Goal: Task Accomplishment & Management: Complete application form

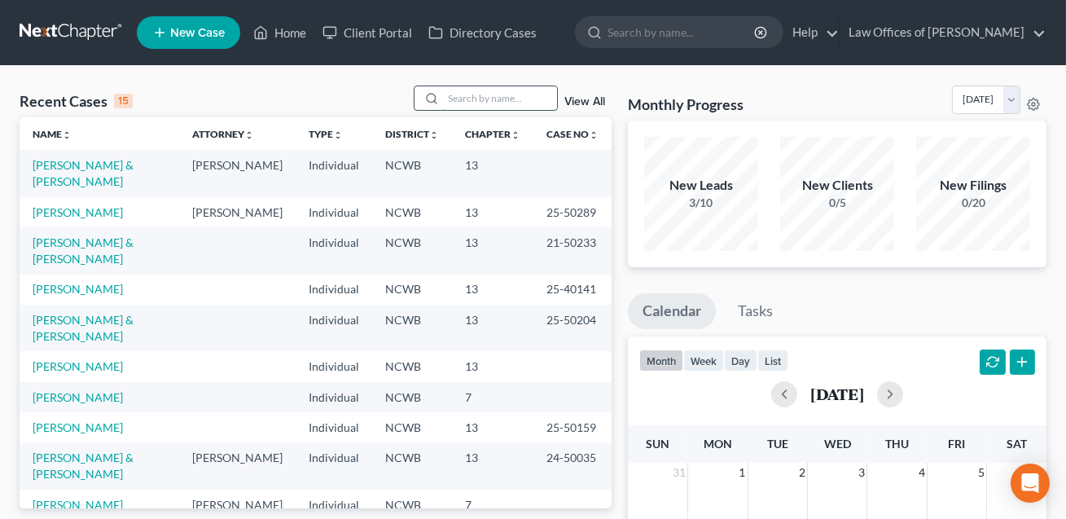
click at [479, 93] on input "search" at bounding box center [500, 98] width 114 height 24
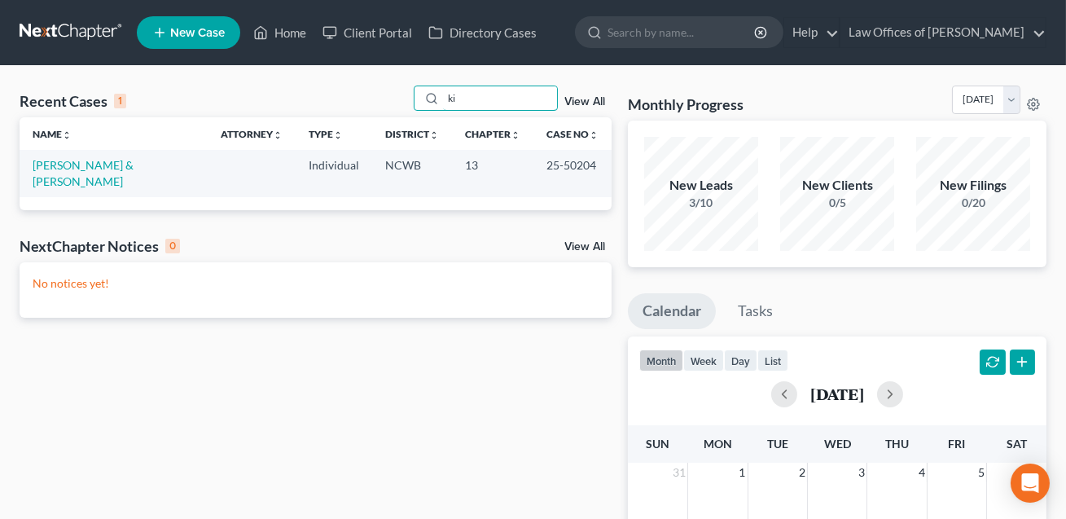
type input "k"
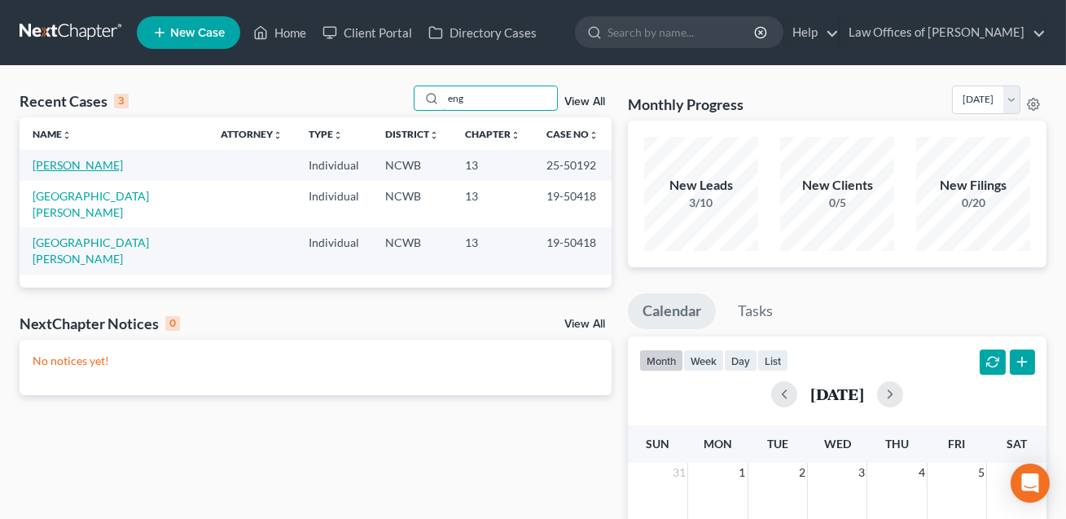
type input "eng"
click at [64, 161] on link "[PERSON_NAME]" at bounding box center [78, 165] width 90 height 14
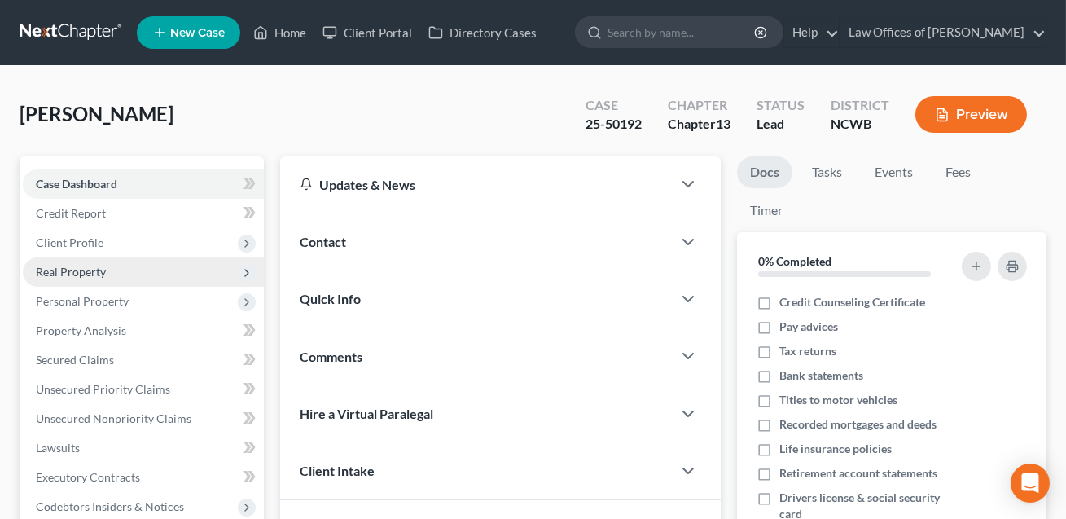
click at [81, 276] on span "Real Property" at bounding box center [71, 272] width 70 height 14
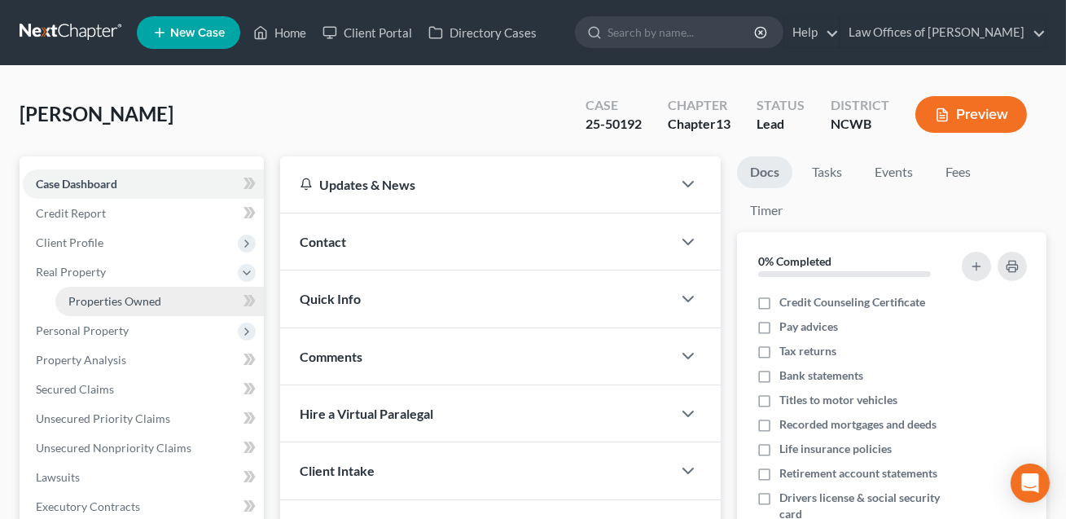
click at [96, 304] on span "Properties Owned" at bounding box center [114, 301] width 93 height 14
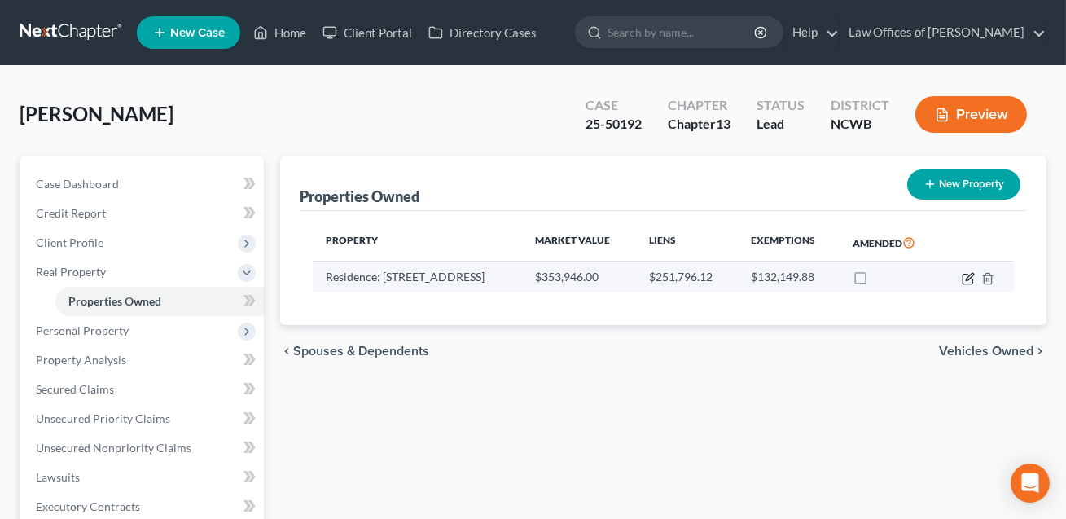
click at [970, 277] on icon "button" at bounding box center [967, 278] width 13 height 13
select select "28"
select select "3"
select select "5"
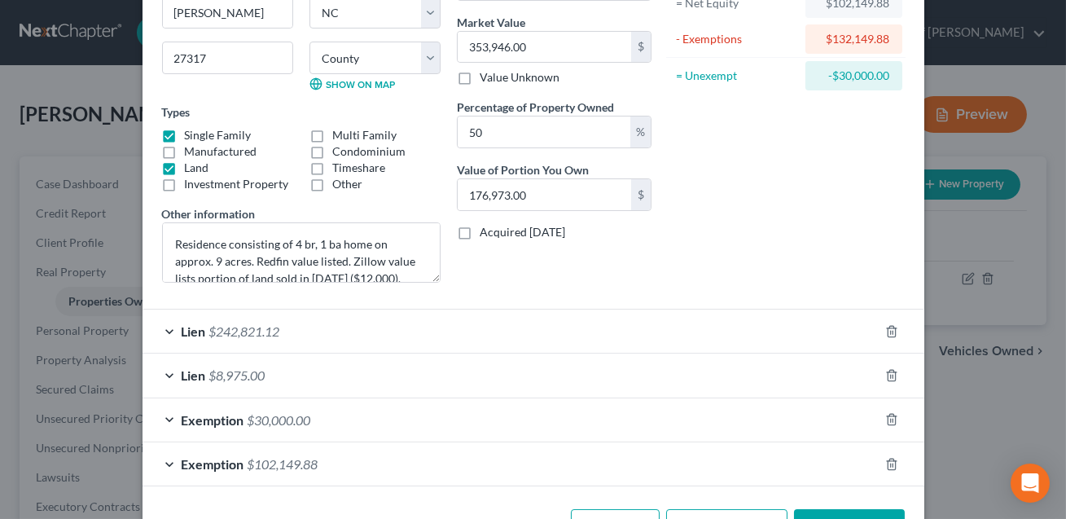
scroll to position [242, 0]
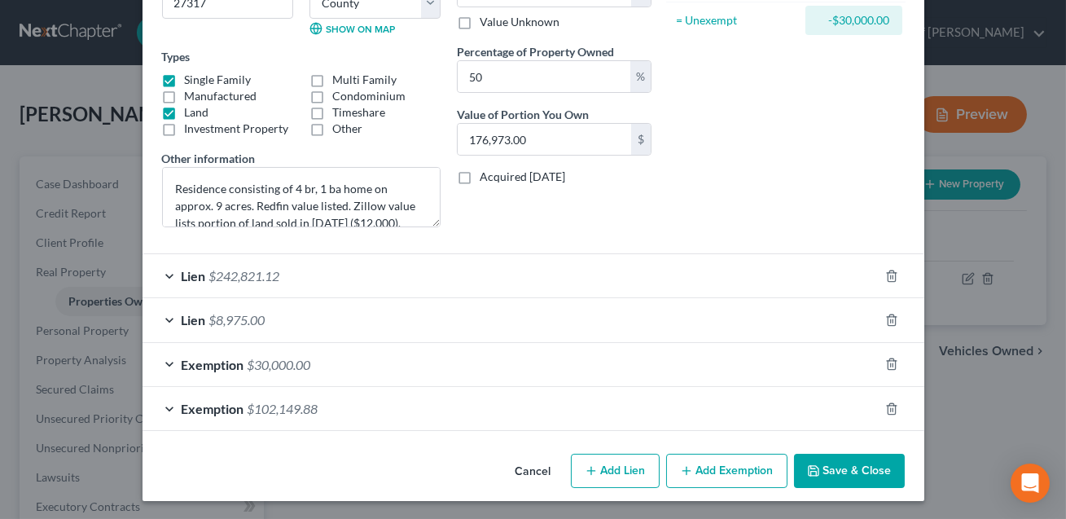
click at [864, 471] on button "Save & Close" at bounding box center [849, 470] width 111 height 34
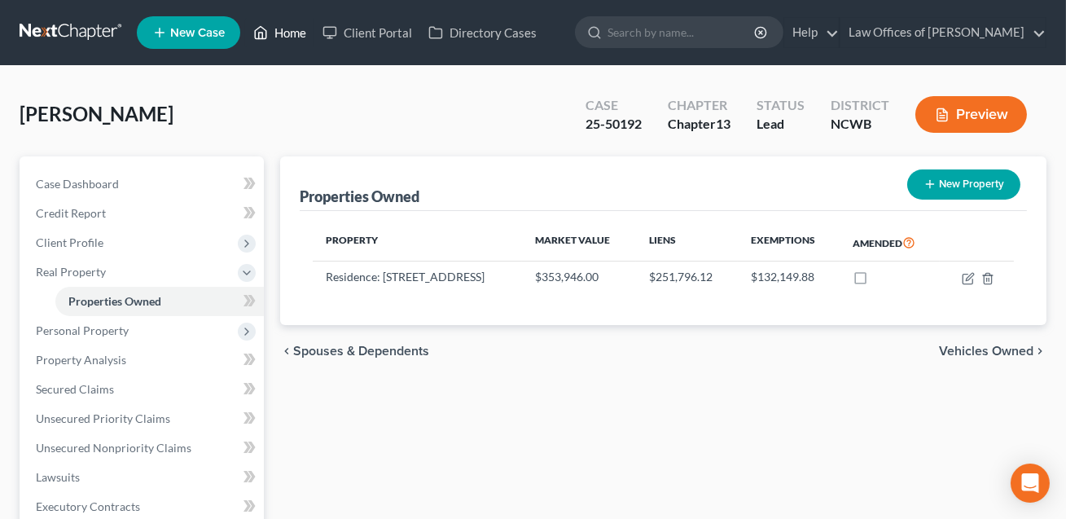
click at [283, 38] on link "Home" at bounding box center [279, 32] width 69 height 29
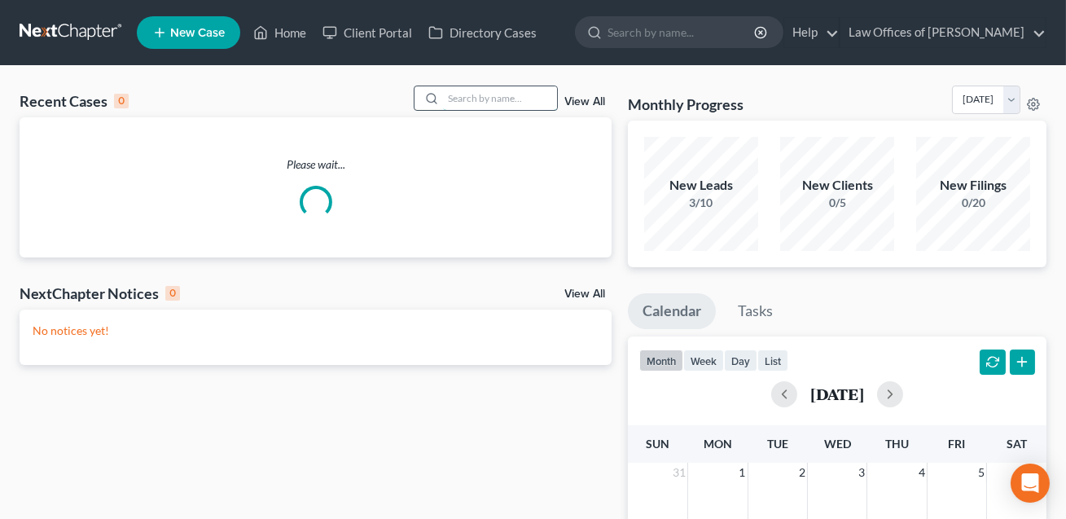
click at [445, 99] on input "search" at bounding box center [500, 98] width 114 height 24
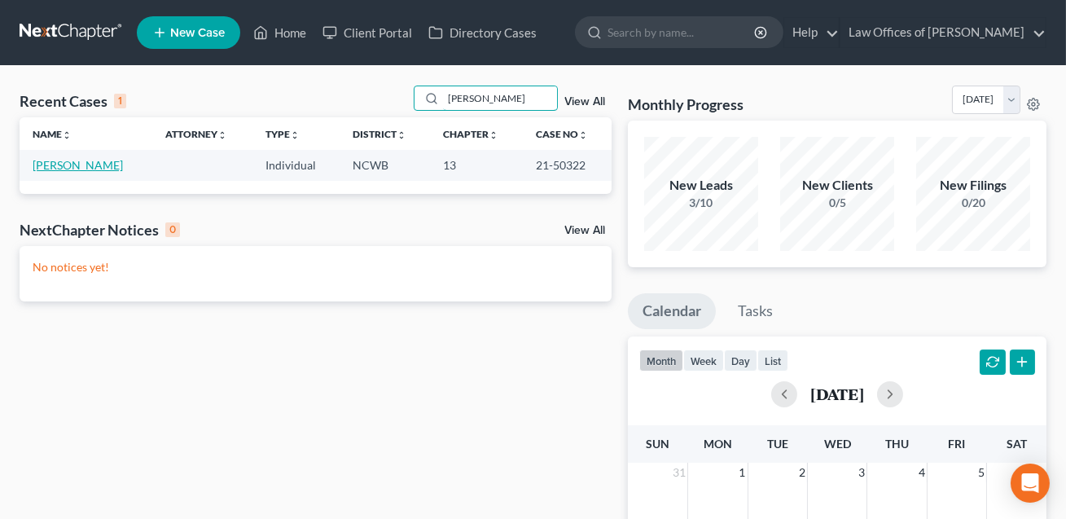
type input "[PERSON_NAME]"
click at [103, 161] on link "[PERSON_NAME]" at bounding box center [78, 165] width 90 height 14
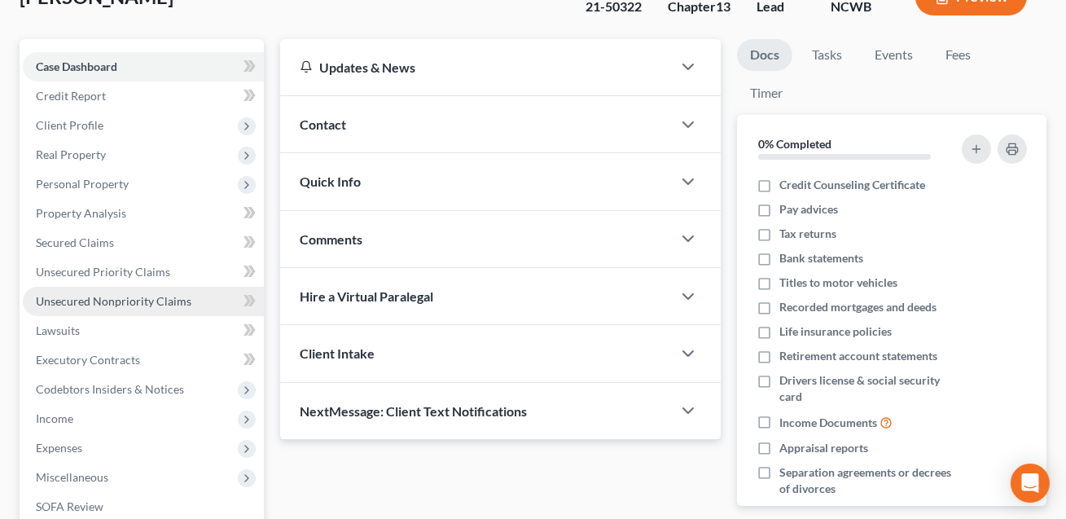
scroll to position [144, 0]
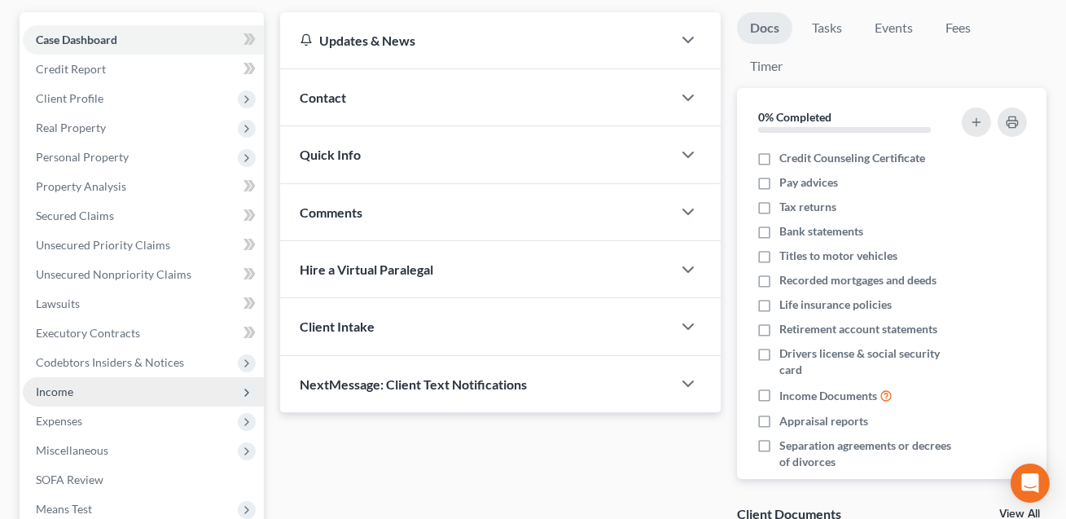
click at [103, 395] on span "Income" at bounding box center [143, 391] width 241 height 29
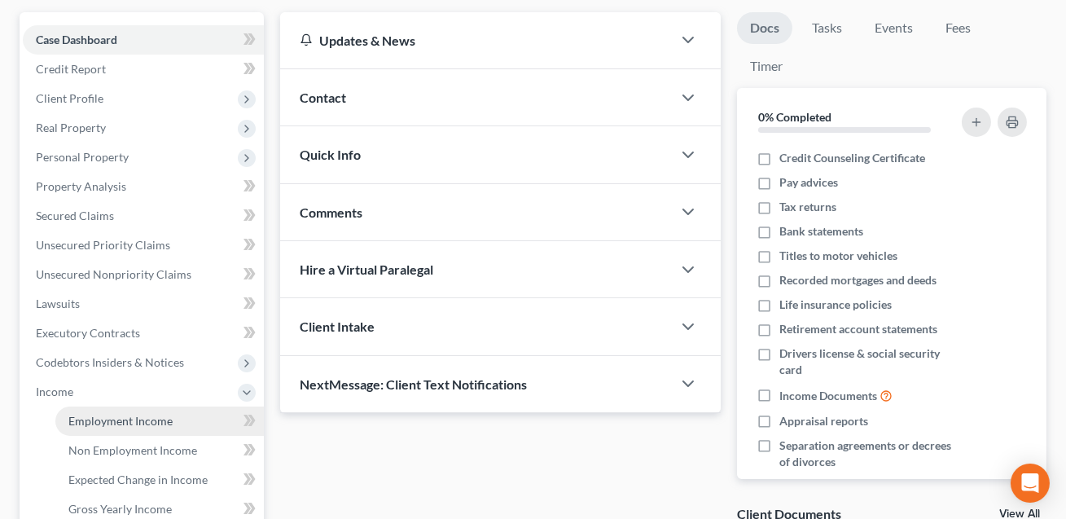
click at [102, 431] on link "Employment Income" at bounding box center [159, 420] width 208 height 29
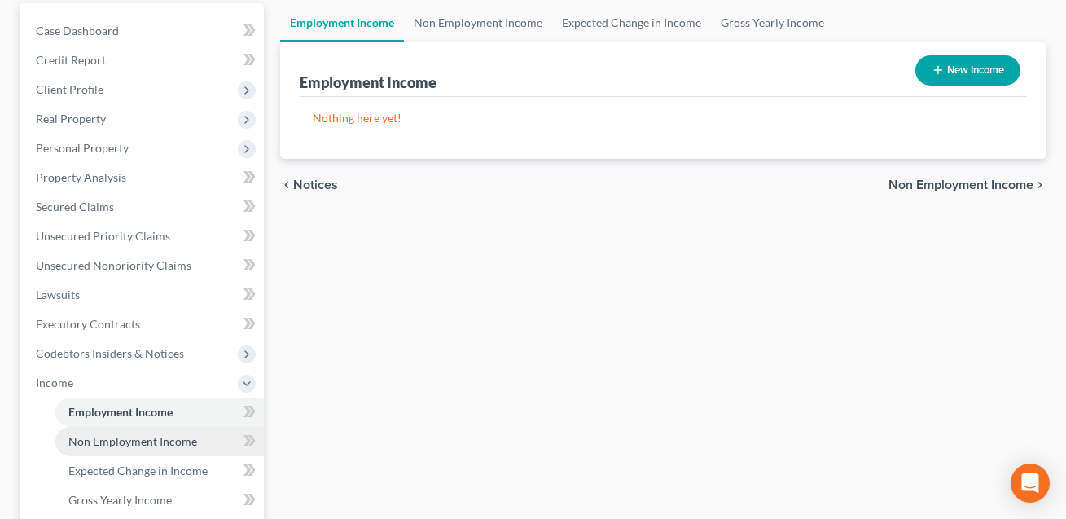
click at [107, 443] on span "Non Employment Income" at bounding box center [132, 441] width 129 height 14
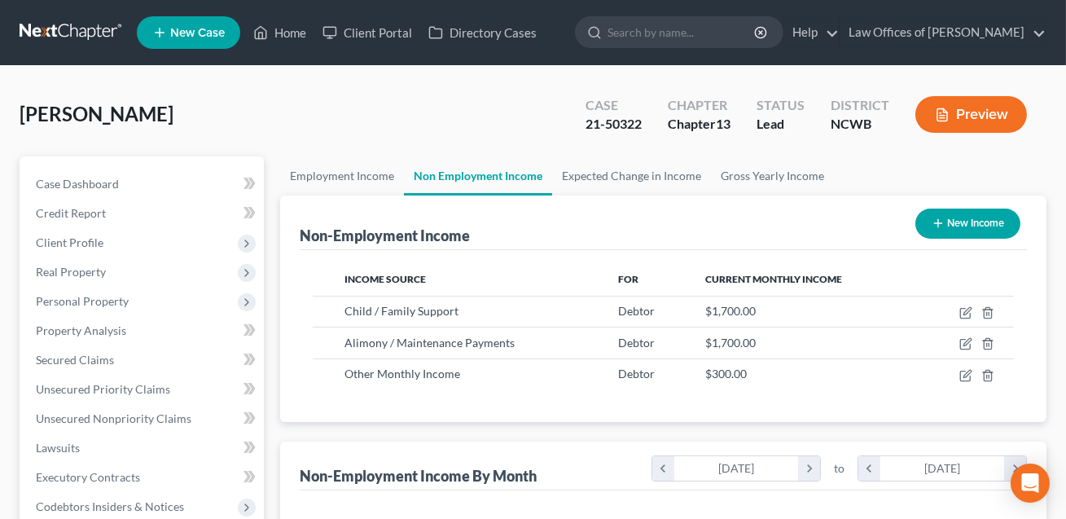
scroll to position [291, 427]
click at [91, 245] on span "Client Profile" at bounding box center [70, 242] width 68 height 14
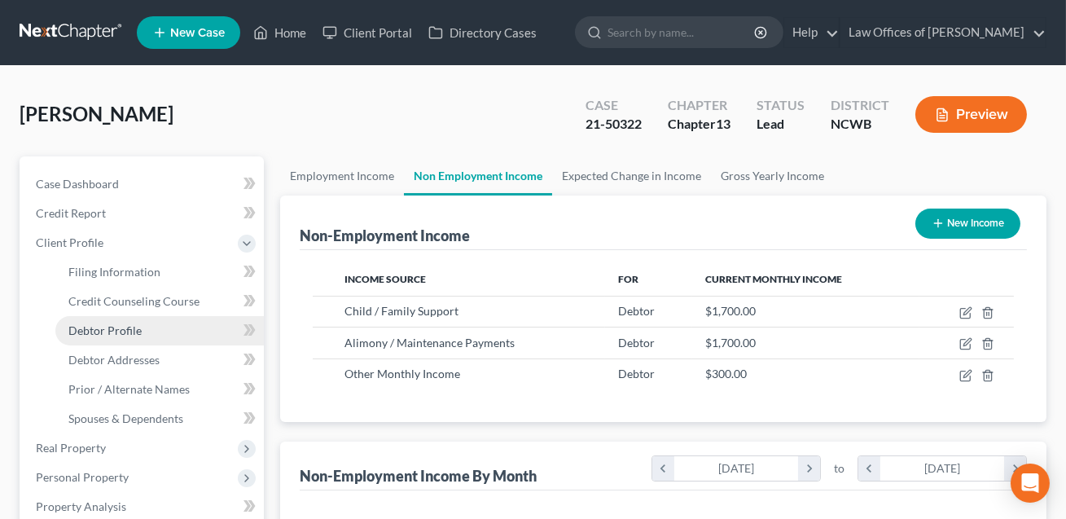
click at [103, 326] on span "Debtor Profile" at bounding box center [104, 330] width 73 height 14
select select "0"
select select "1"
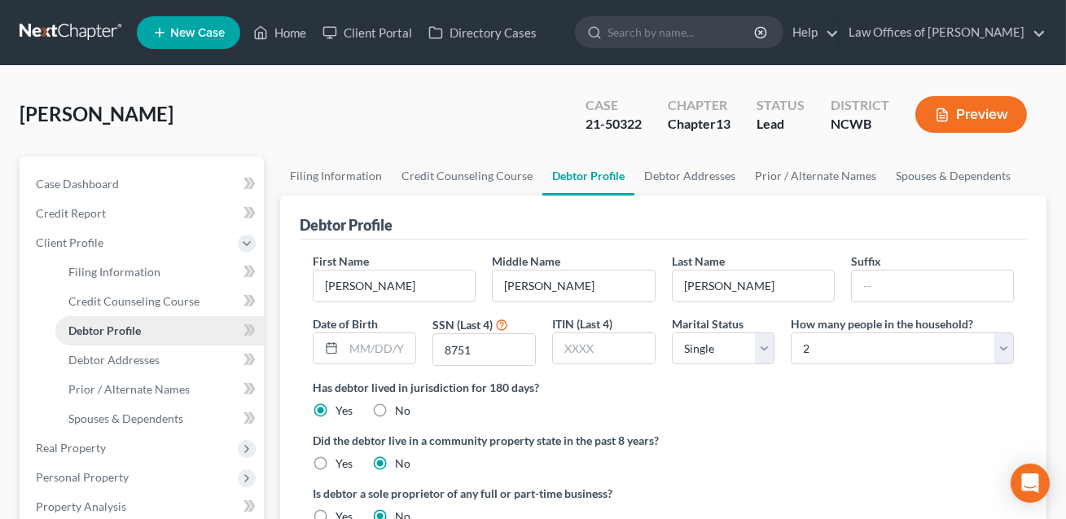
radio input "true"
click at [76, 269] on span "Filing Information" at bounding box center [114, 272] width 92 height 14
select select "1"
select select "0"
select select "3"
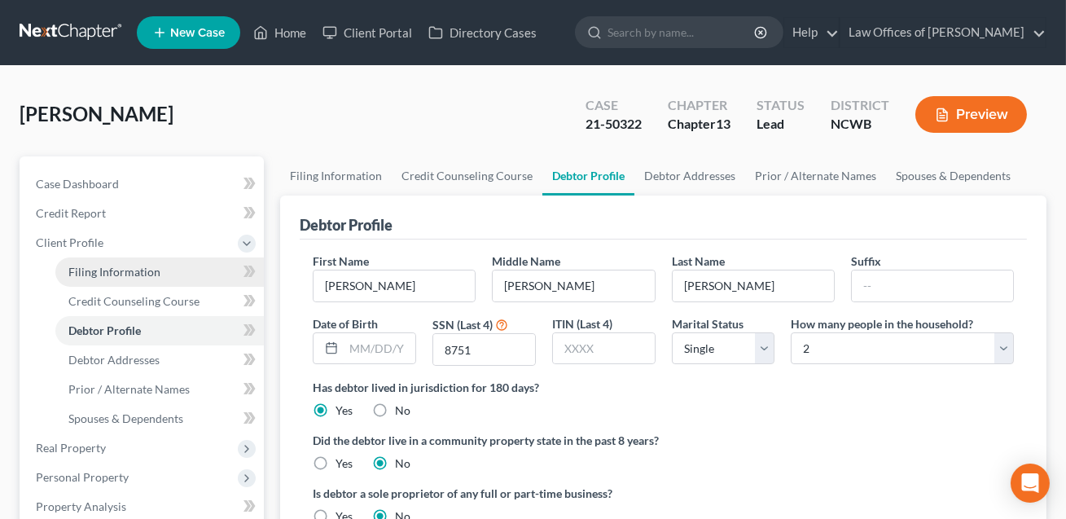
select select "28"
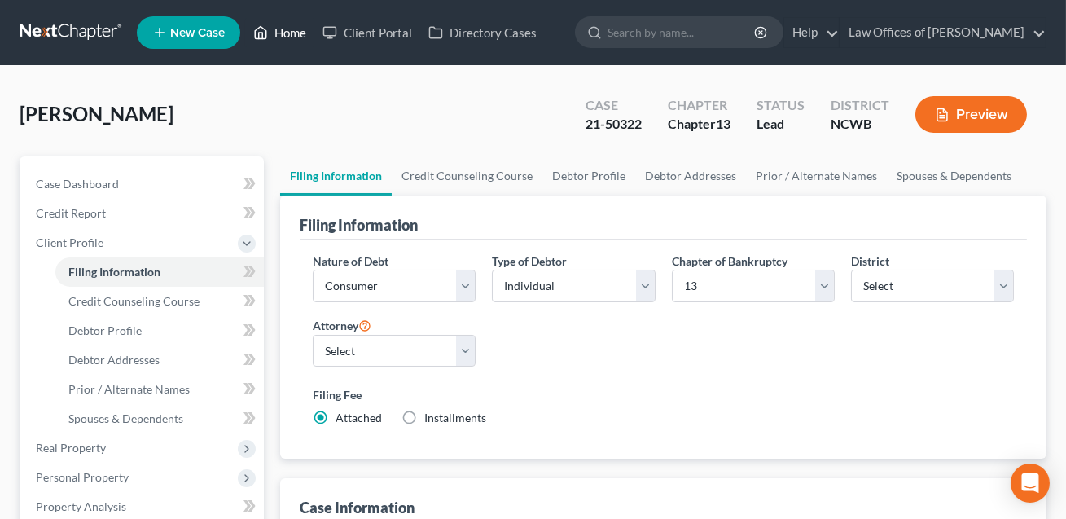
click at [296, 28] on link "Home" at bounding box center [279, 32] width 69 height 29
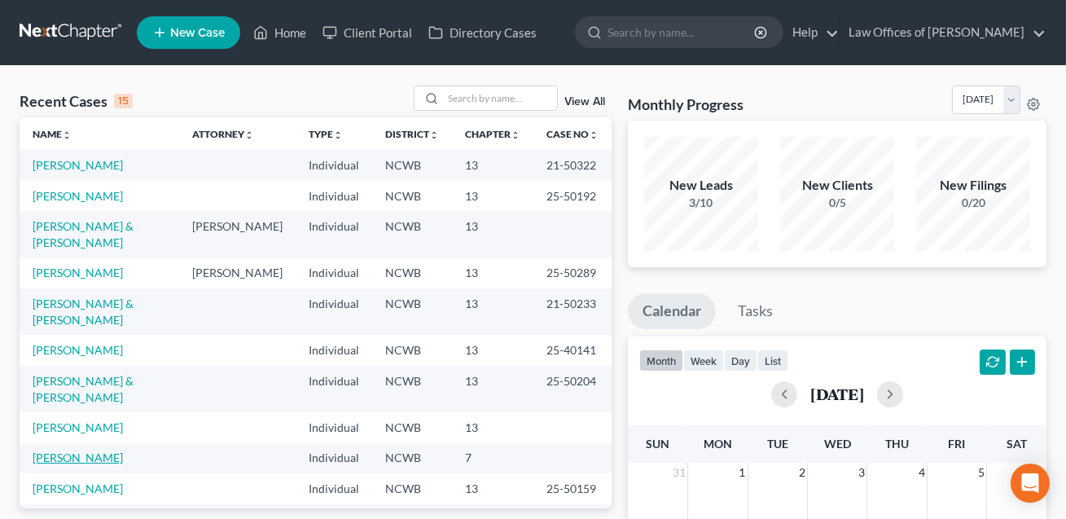
click at [94, 450] on link "[PERSON_NAME]" at bounding box center [78, 457] width 90 height 14
